Goal: Transaction & Acquisition: Purchase product/service

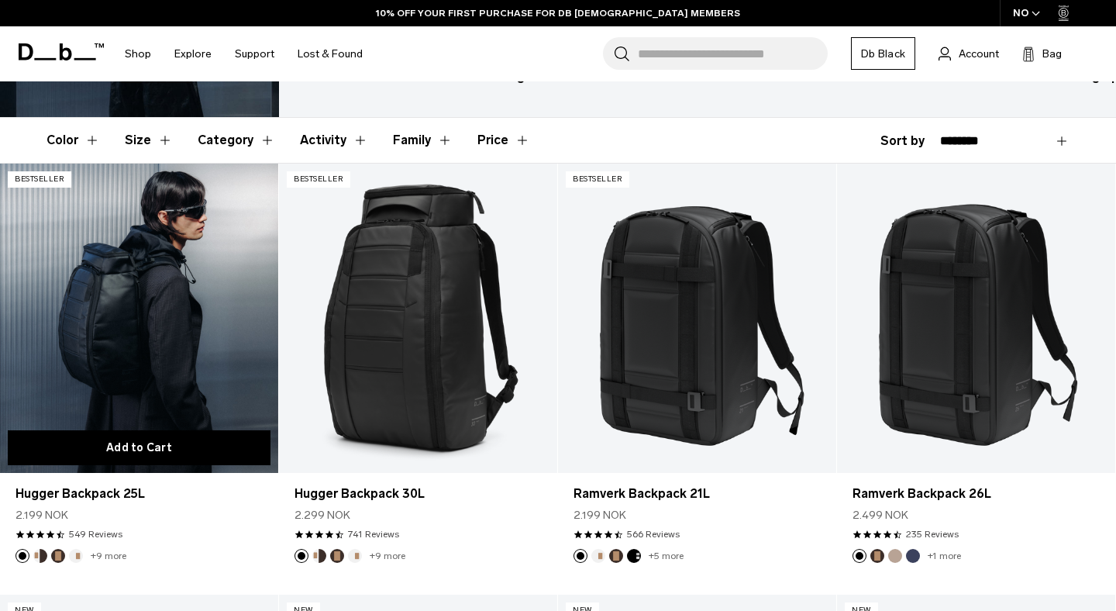
scroll to position [108, 0]
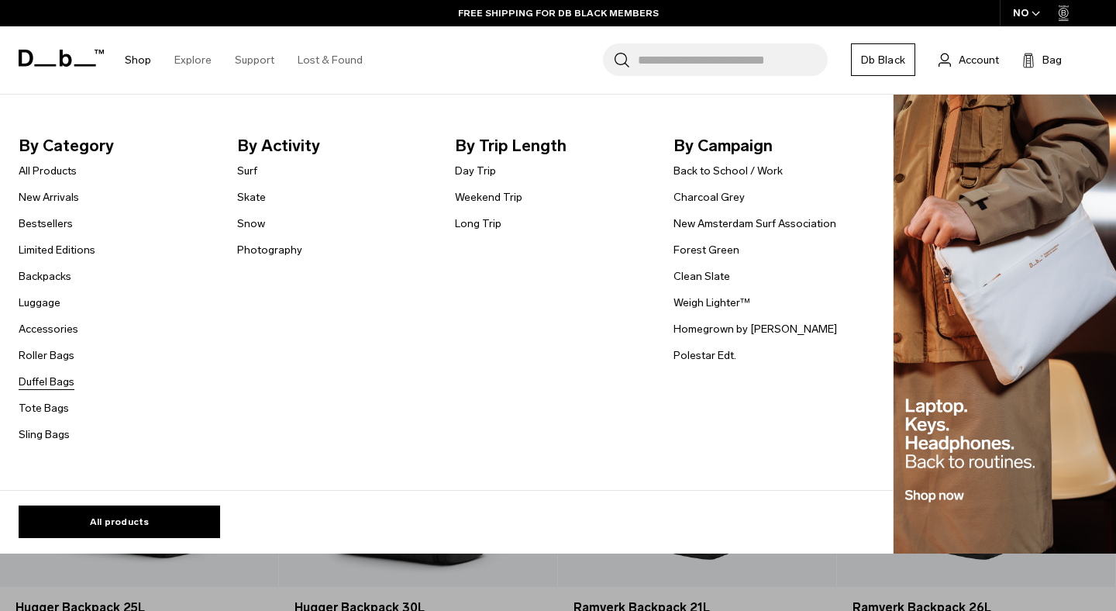
click at [50, 387] on link "Duffel Bags" at bounding box center [47, 381] width 56 height 16
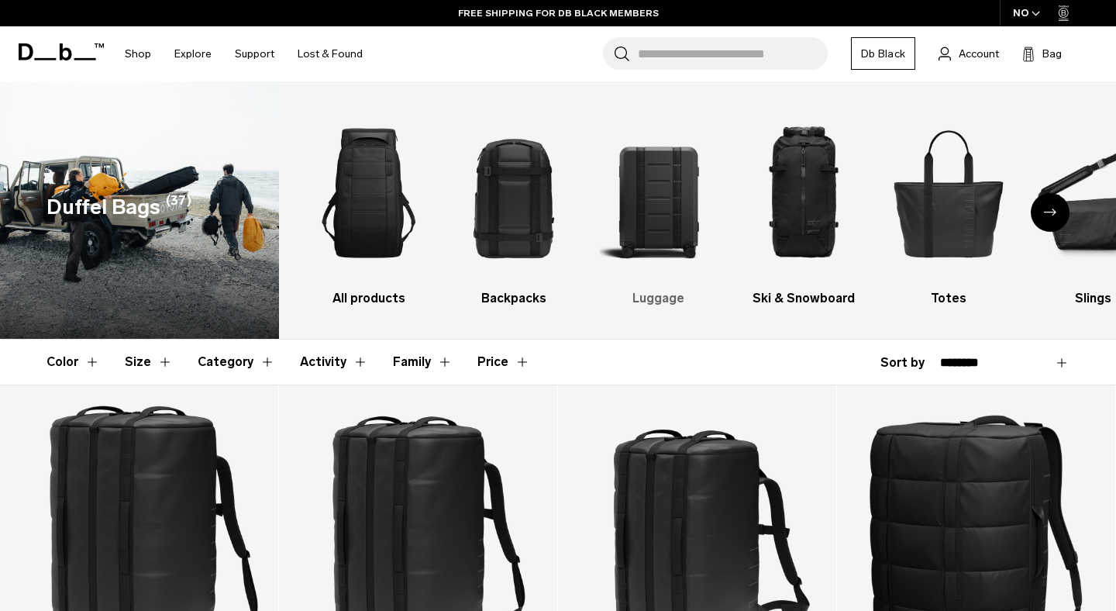
click at [665, 289] on h3 "Luggage" at bounding box center [659, 298] width 118 height 19
click at [660, 298] on h3 "Luggage" at bounding box center [659, 298] width 118 height 19
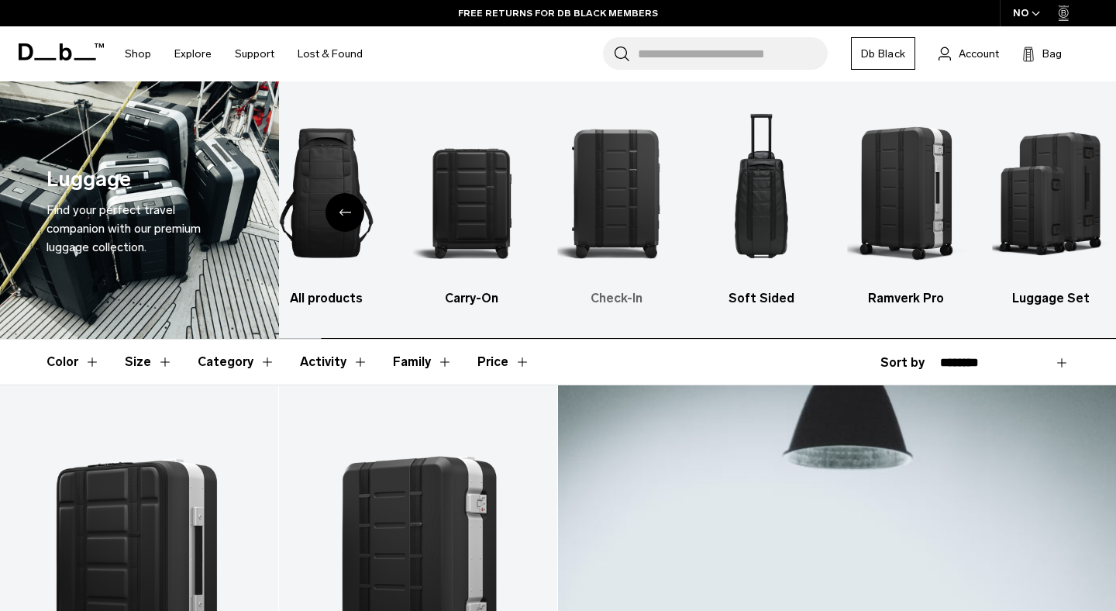
click at [557, 260] on img "3 / 6" at bounding box center [616, 193] width 118 height 177
click at [848, 270] on img "5 / 6" at bounding box center [907, 193] width 118 height 177
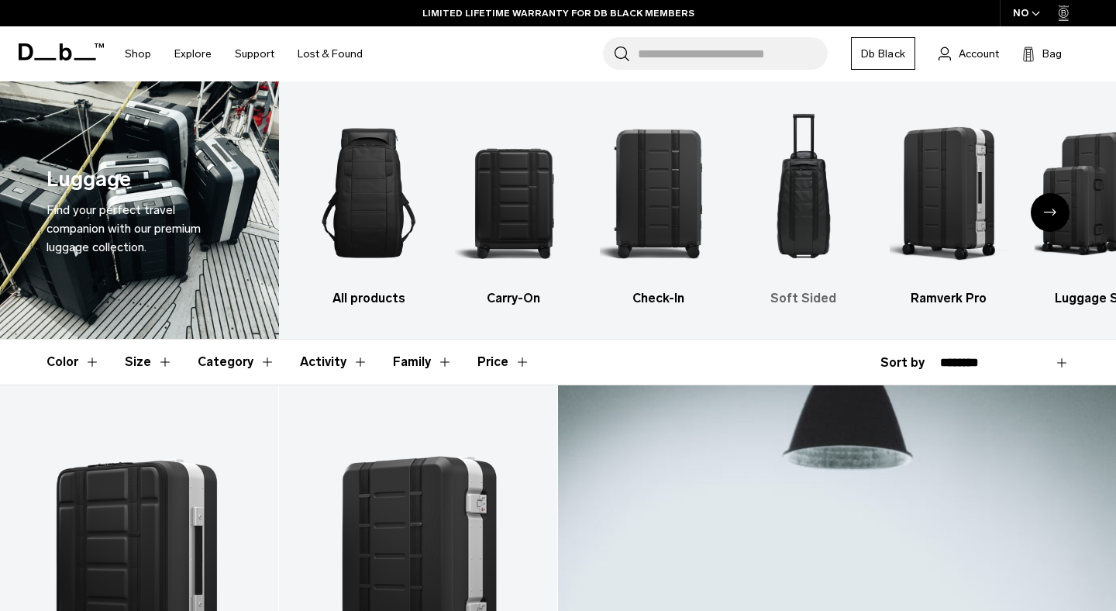
click at [823, 293] on h3 "Soft Sided" at bounding box center [804, 298] width 118 height 19
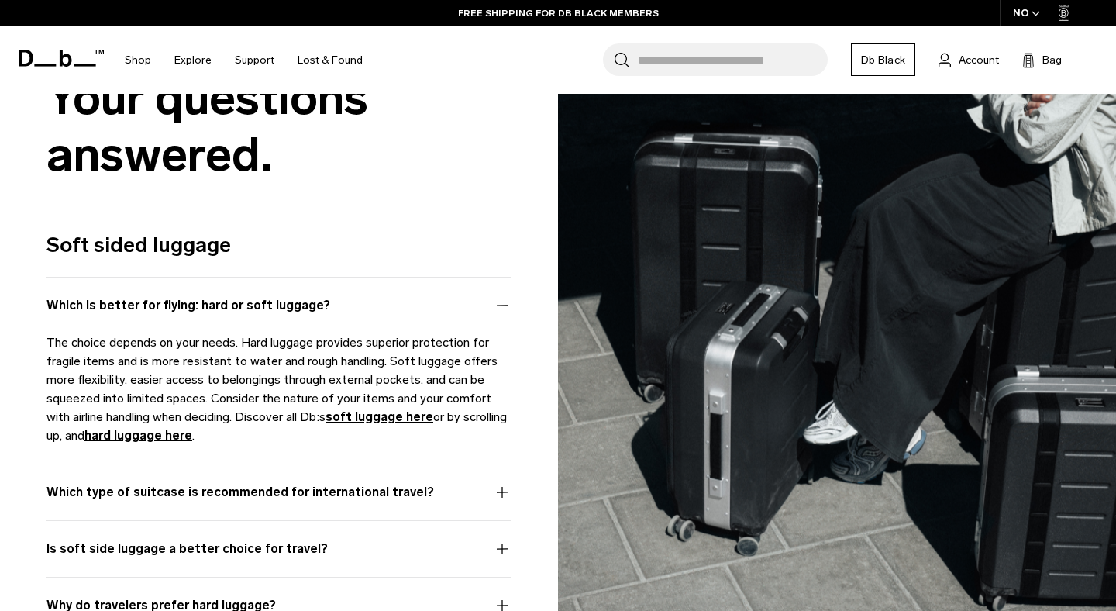
scroll to position [1661, 0]
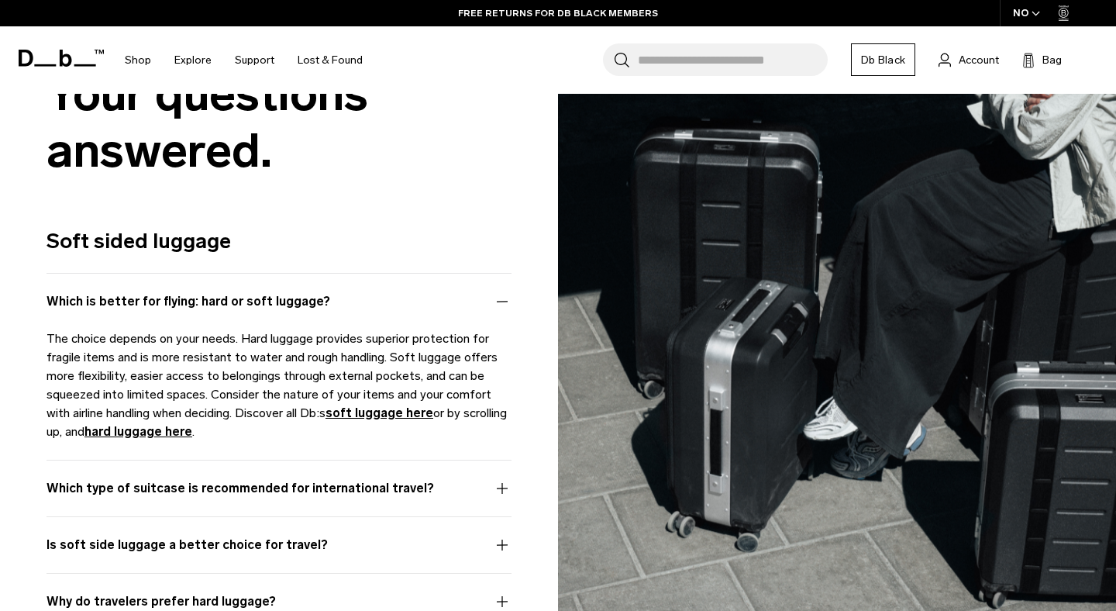
click at [205, 308] on button "Which is better for flying: hard or soft luggage?" at bounding box center [278, 310] width 465 height 37
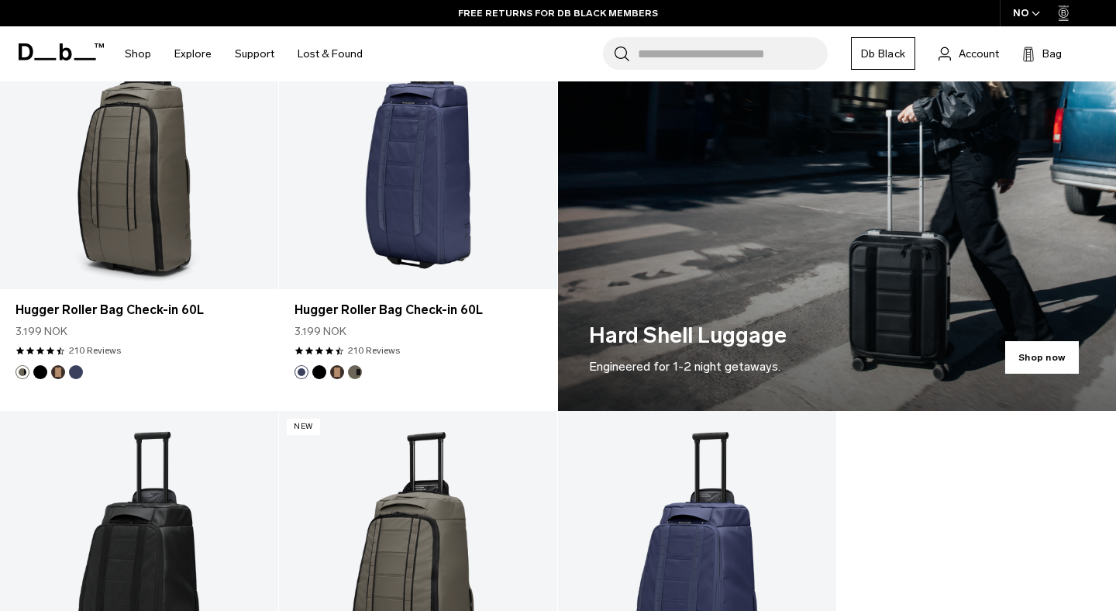
scroll to position [0, 0]
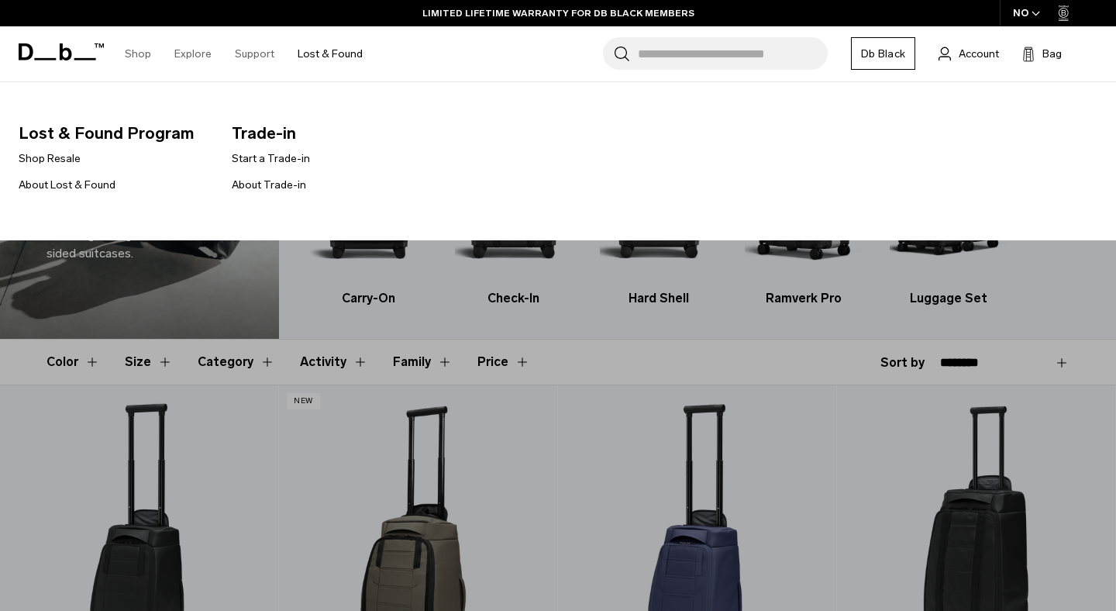
click at [314, 54] on link "Lost & Found" at bounding box center [330, 53] width 65 height 55
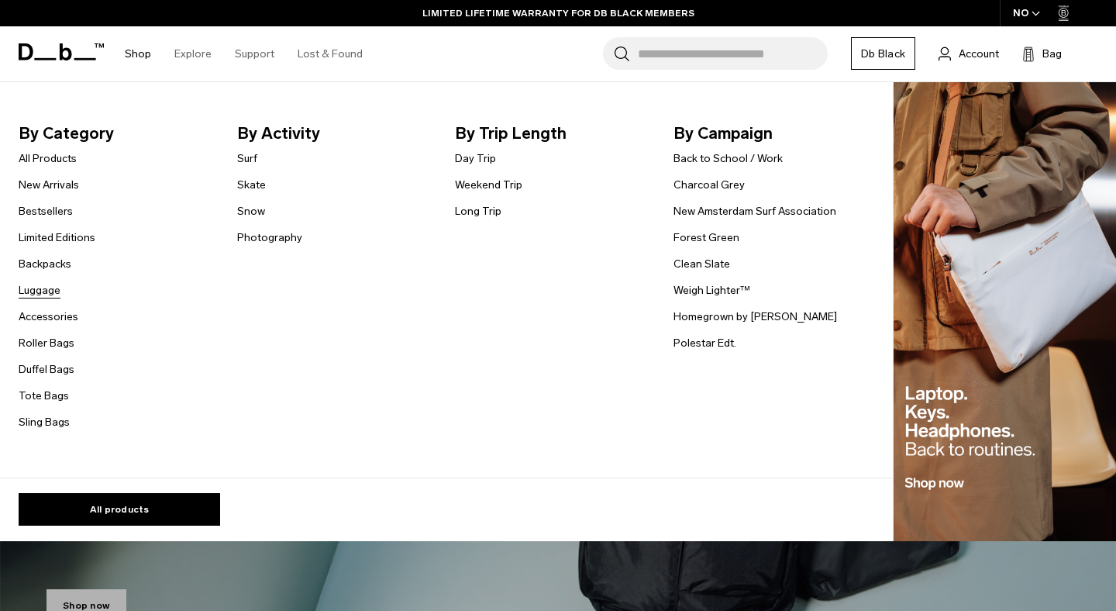
click at [53, 292] on link "Luggage" at bounding box center [40, 290] width 42 height 16
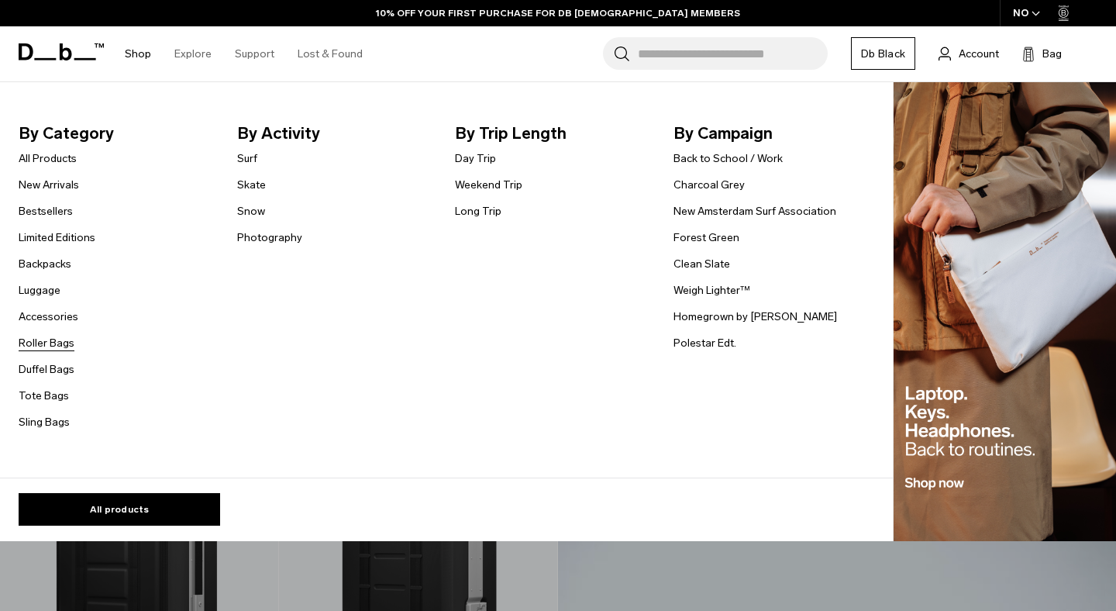
click at [58, 343] on link "Roller Bags" at bounding box center [47, 343] width 56 height 16
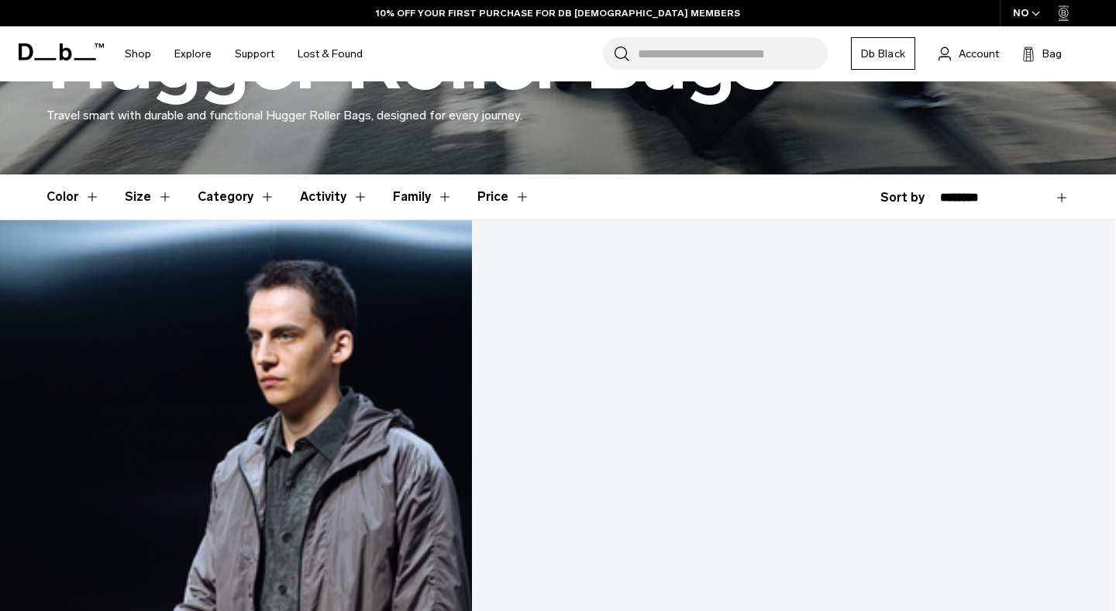
scroll to position [249, 0]
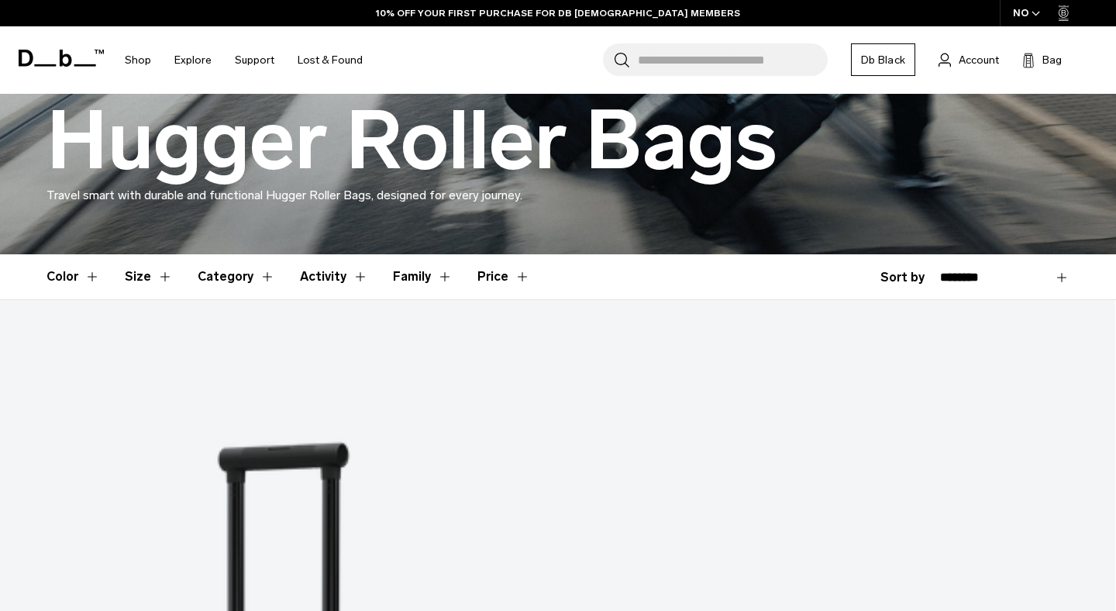
click at [132, 272] on button "Size" at bounding box center [149, 276] width 48 height 45
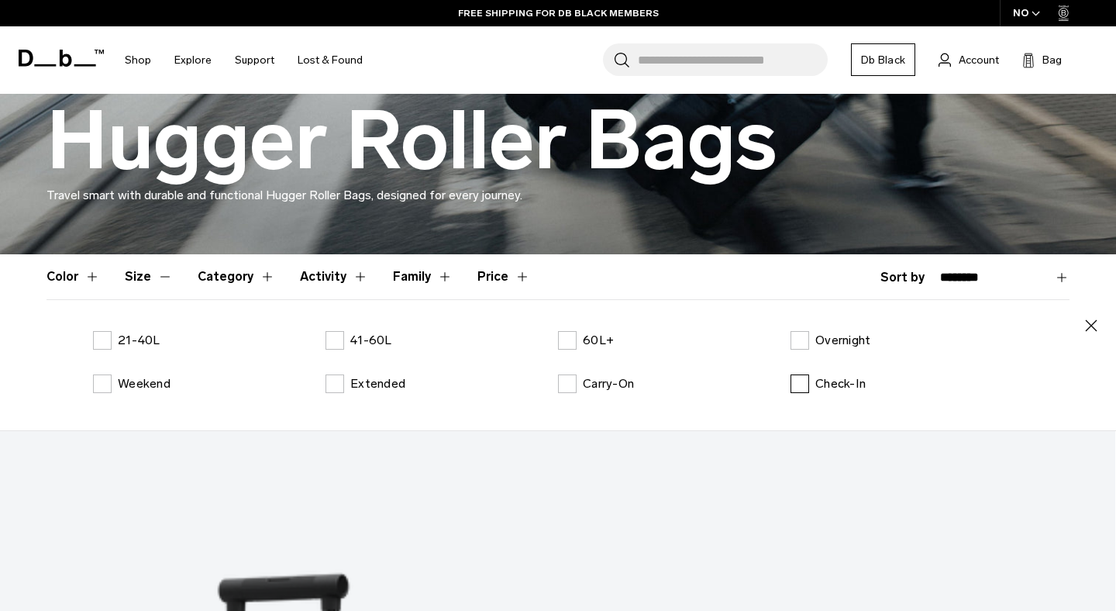
click at [800, 381] on label "Check-In" at bounding box center [827, 383] width 75 height 19
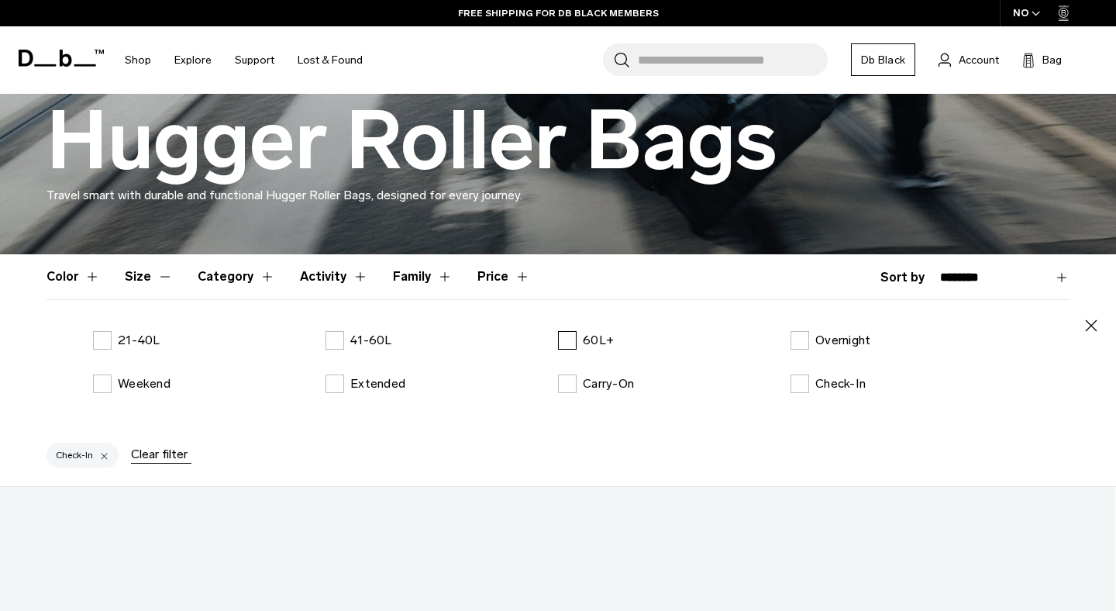
click at [571, 341] on label "60L+" at bounding box center [586, 340] width 56 height 19
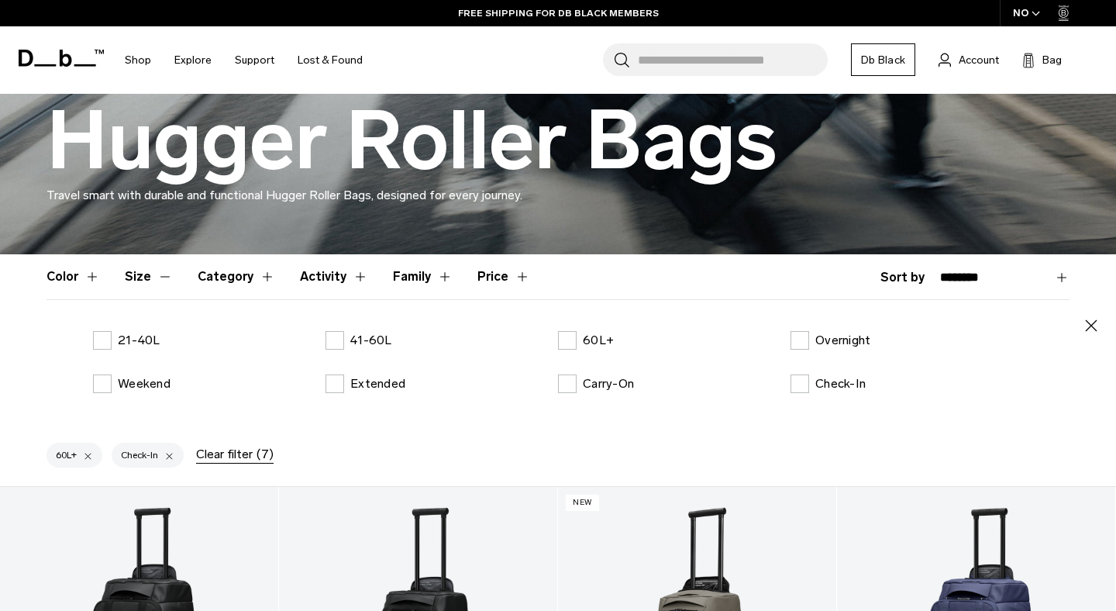
click at [409, 382] on div "Extended" at bounding box center [441, 383] width 232 height 19
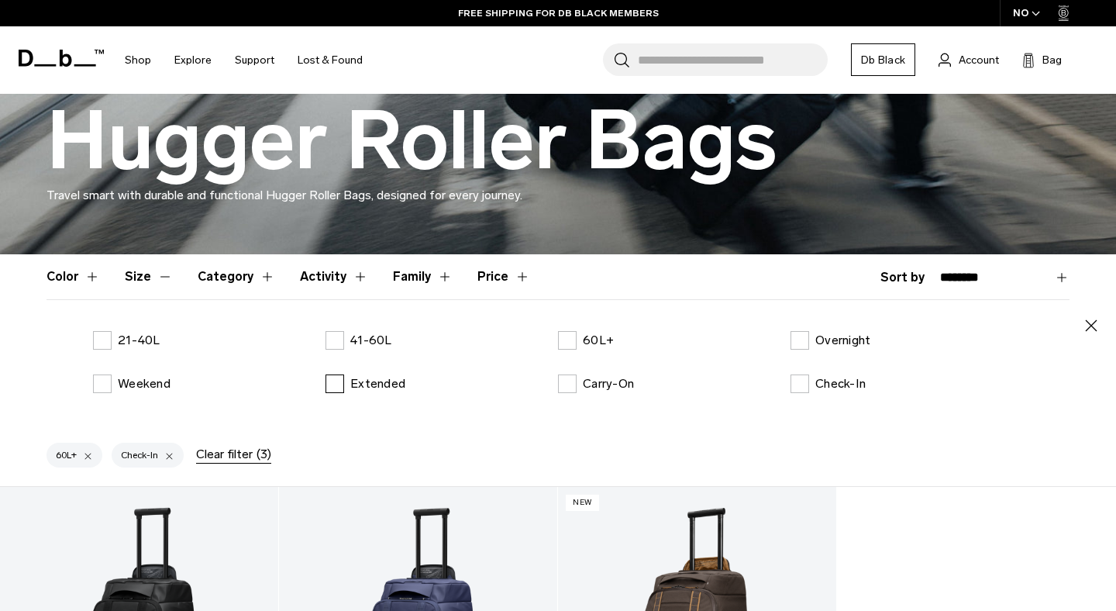
click at [388, 387] on p "Extended" at bounding box center [377, 383] width 55 height 19
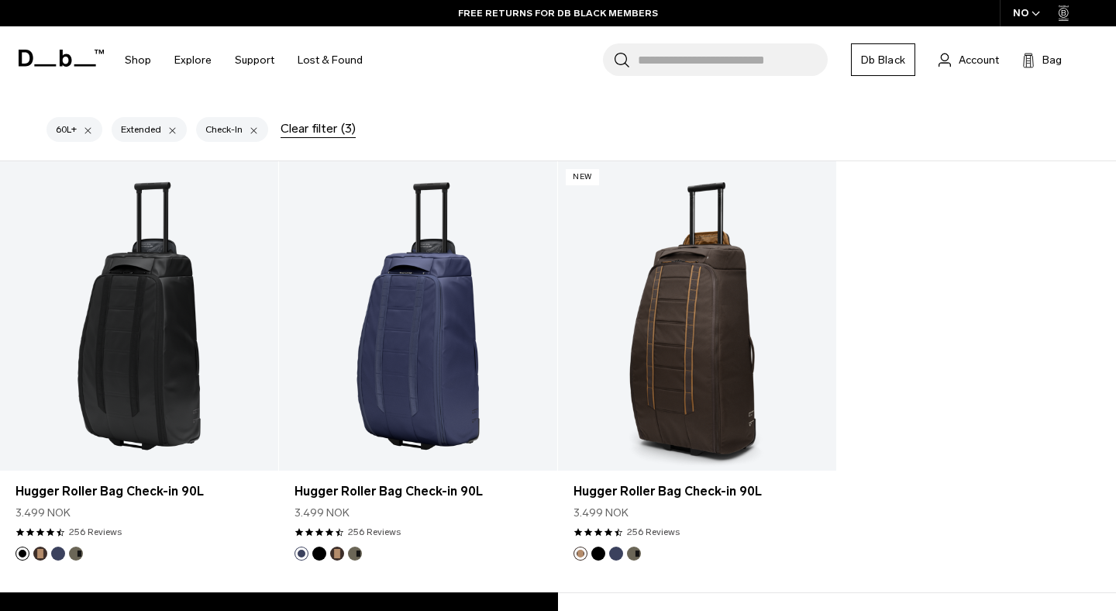
scroll to position [604, 0]
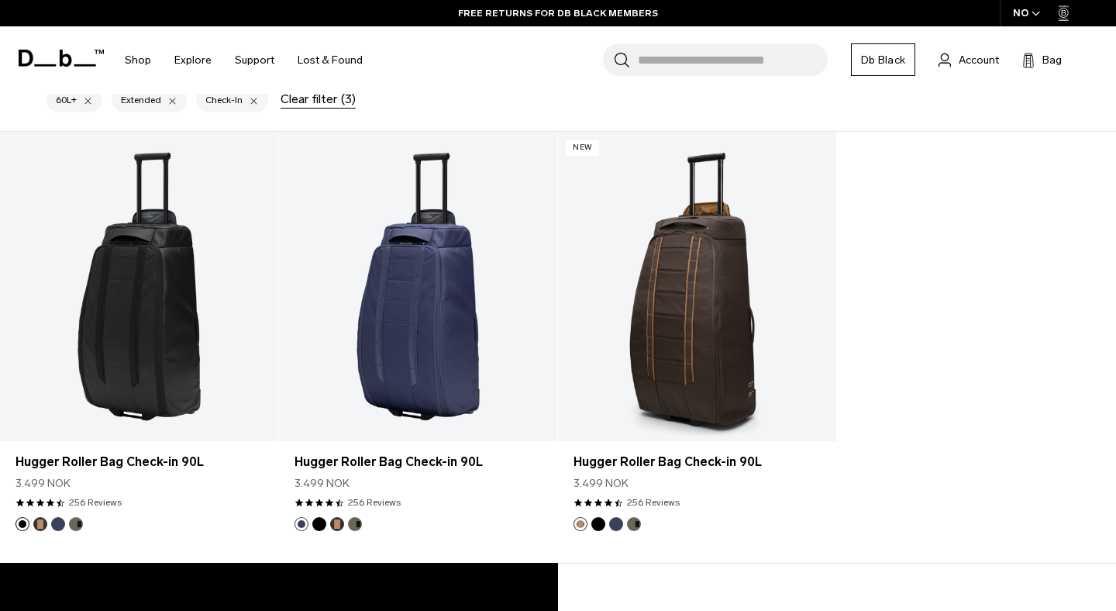
click at [903, 474] on div "Add to Cart Hugger Roller Bag Check-in 90L 3.499 NOK 4.7 star rating 256 Review…" at bounding box center [558, 347] width 1116 height 431
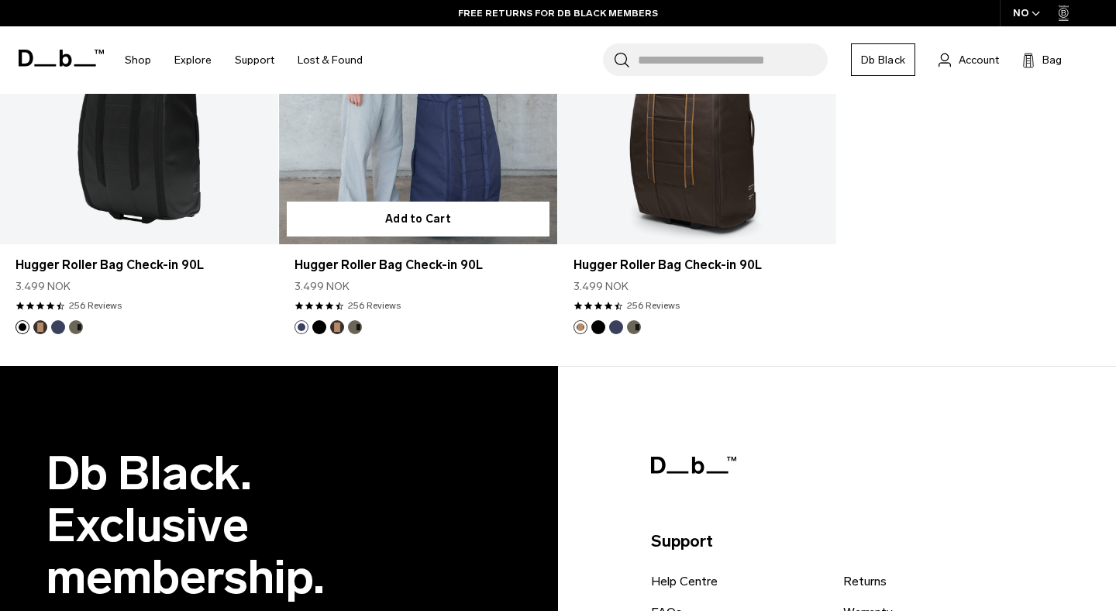
scroll to position [597, 0]
